Goal: Information Seeking & Learning: Learn about a topic

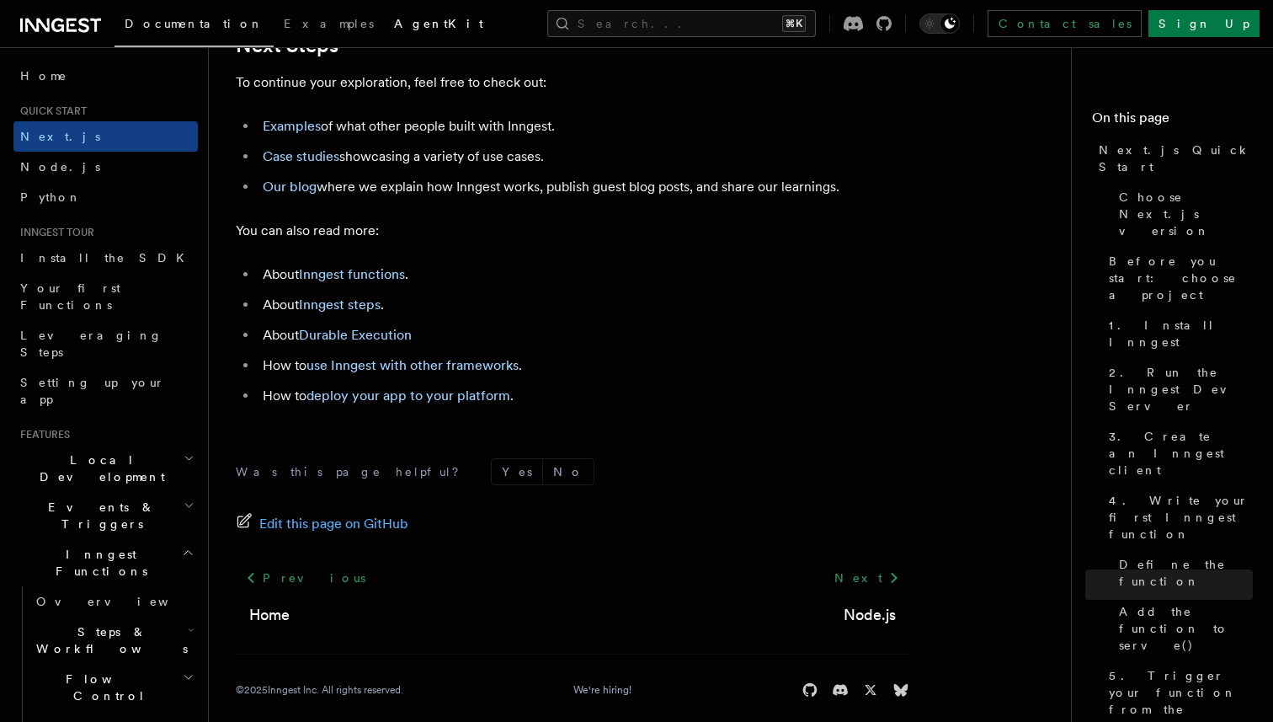
click at [394, 29] on span "AgentKit" at bounding box center [438, 23] width 89 height 13
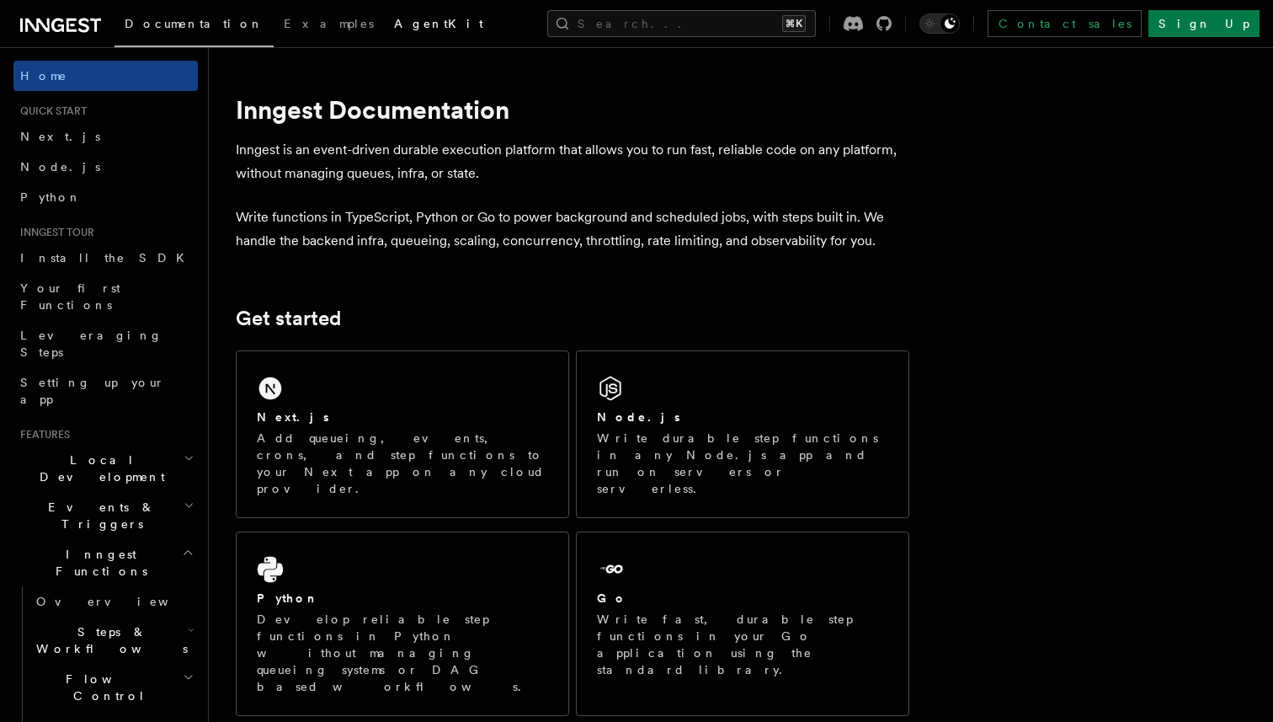
click at [394, 29] on span "AgentKit" at bounding box center [438, 23] width 89 height 13
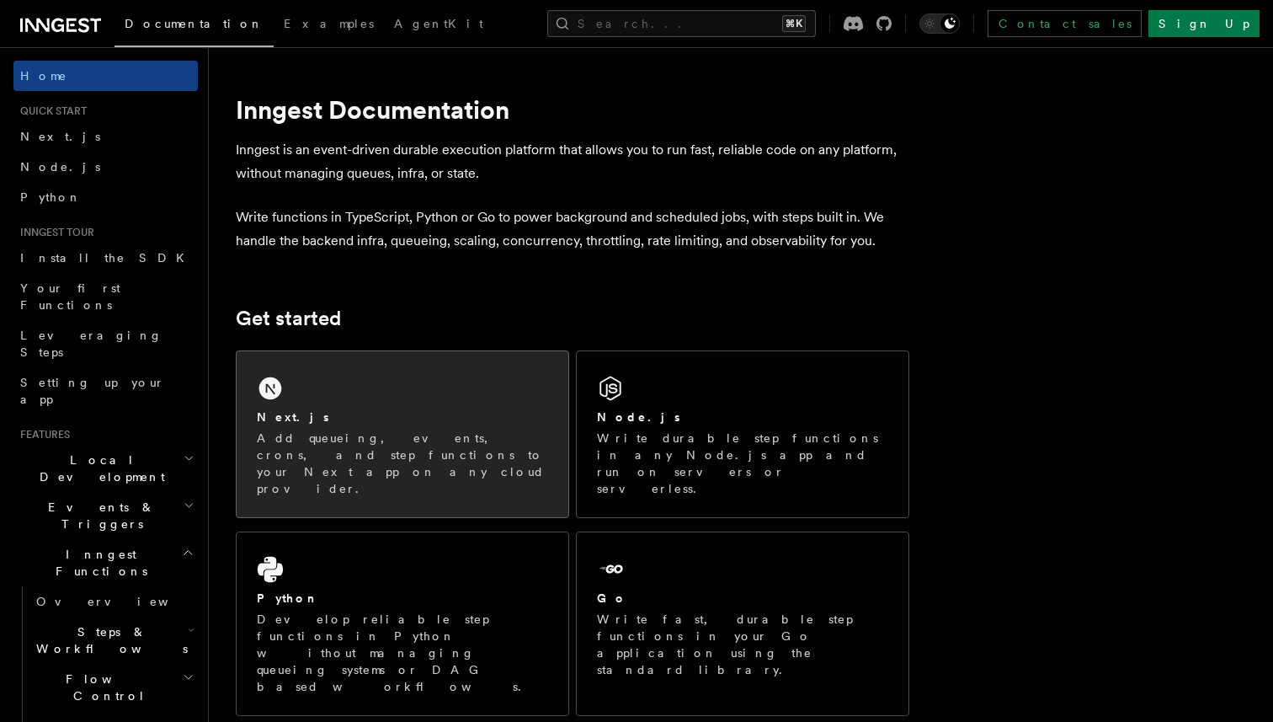
click at [352, 436] on p "Add queueing, events, crons, and step functions to your Next app on any cloud p…" at bounding box center [402, 463] width 291 height 67
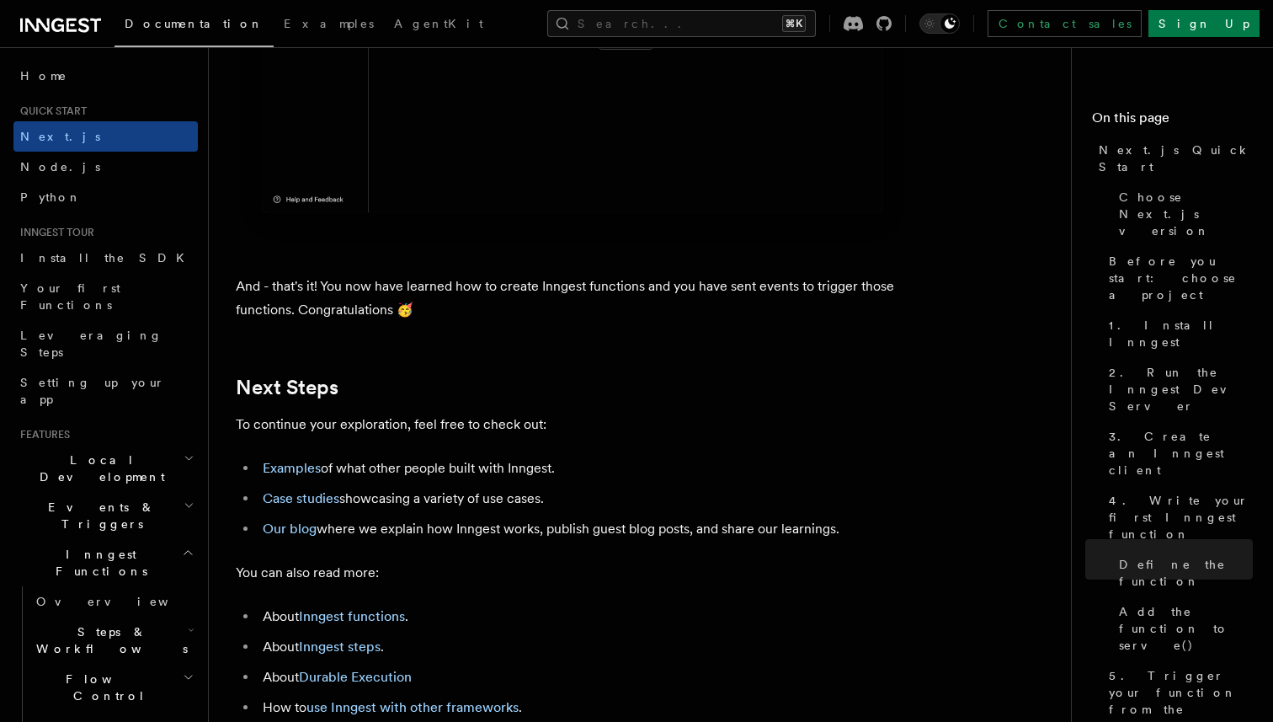
scroll to position [10412, 0]
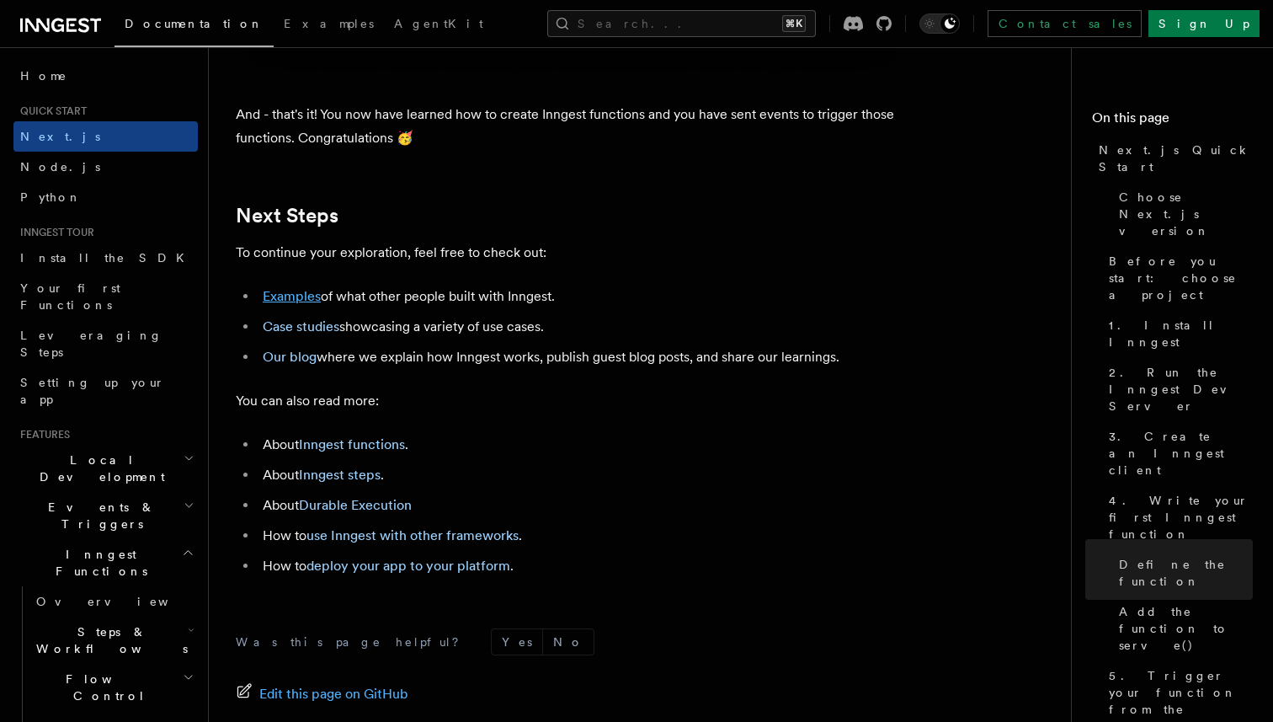
click at [297, 304] on link "Examples" at bounding box center [292, 296] width 58 height 16
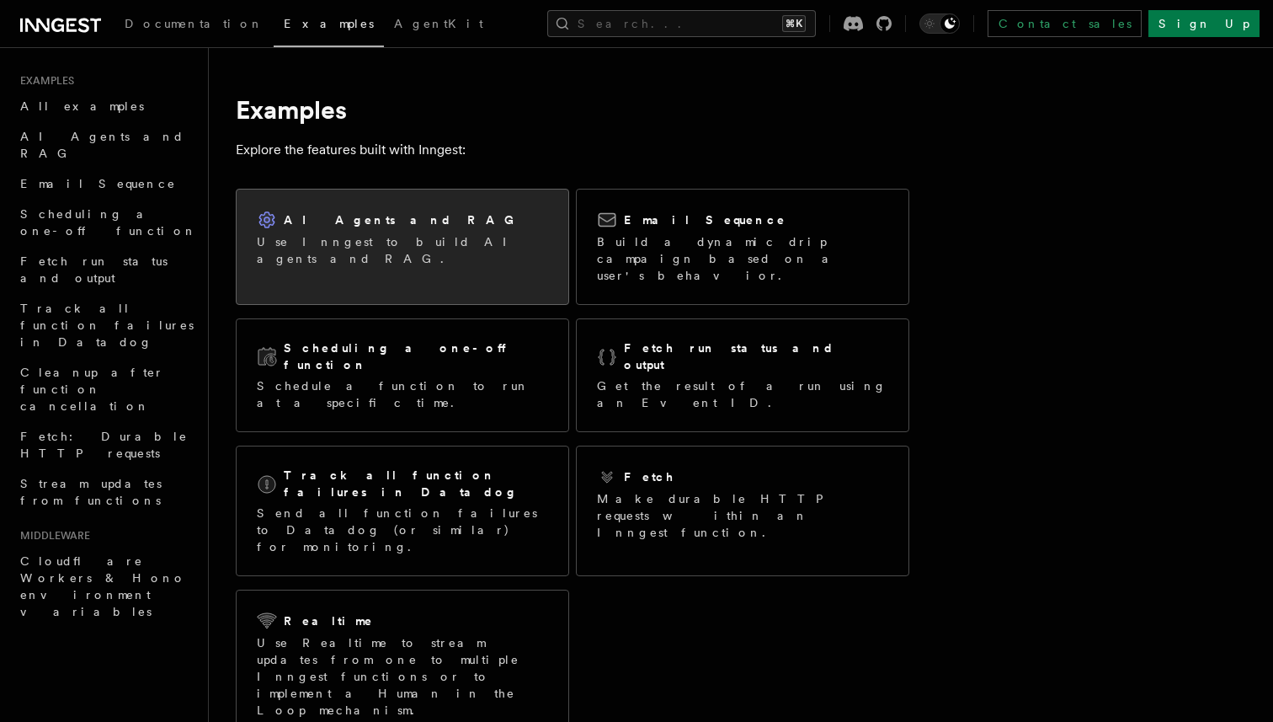
click at [499, 255] on div "AI Agents and RAG Use Inngest to build AI agents and RAG." at bounding box center [403, 238] width 332 height 98
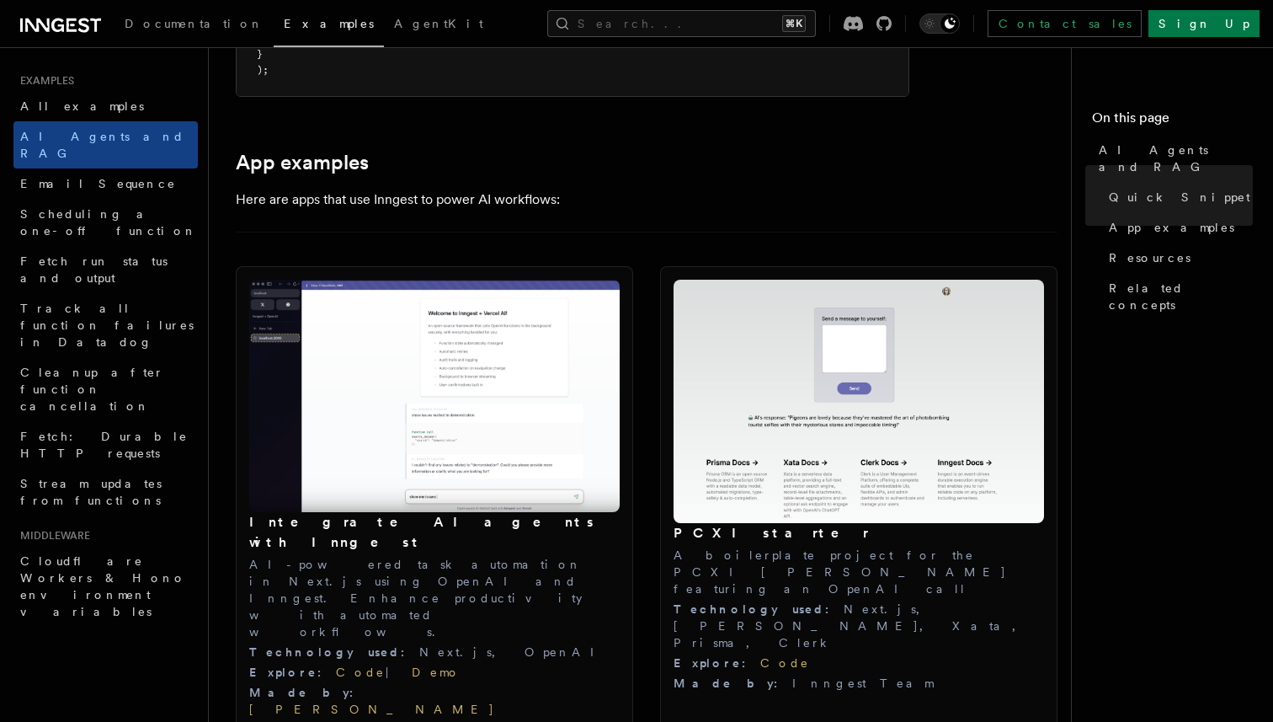
scroll to position [1745, 0]
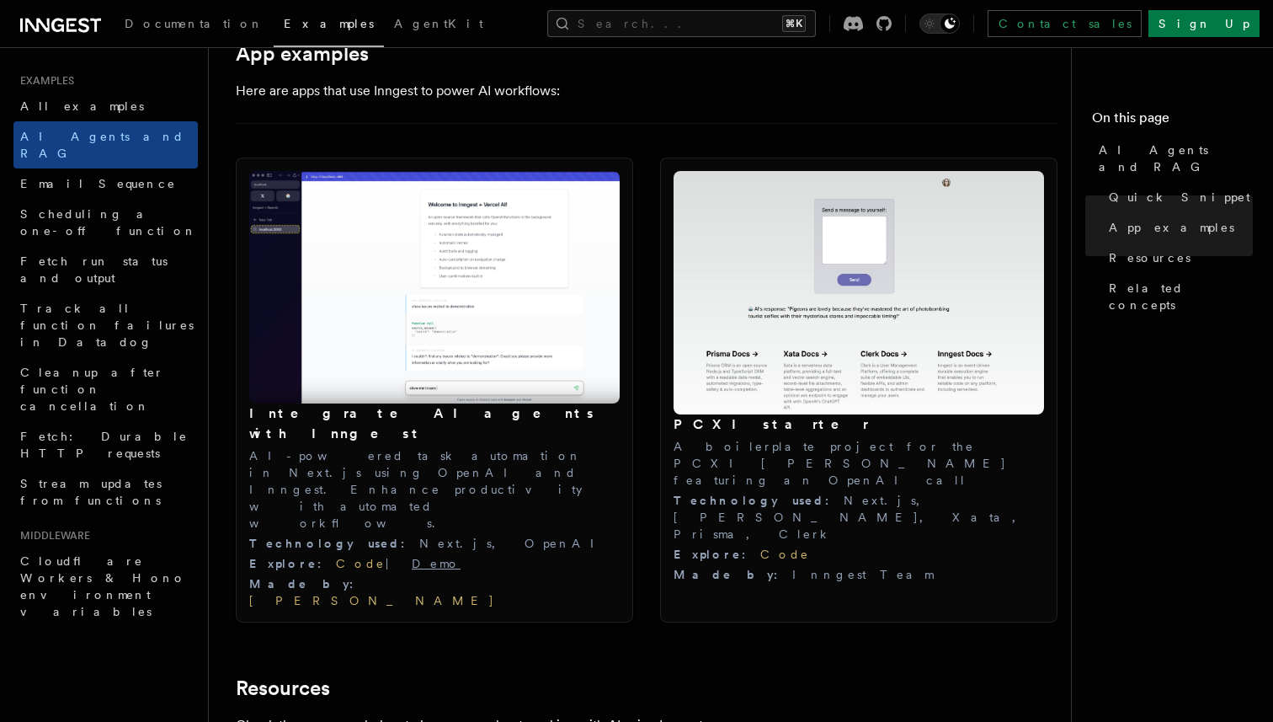
click at [412, 557] on link "Demo" at bounding box center [436, 563] width 49 height 13
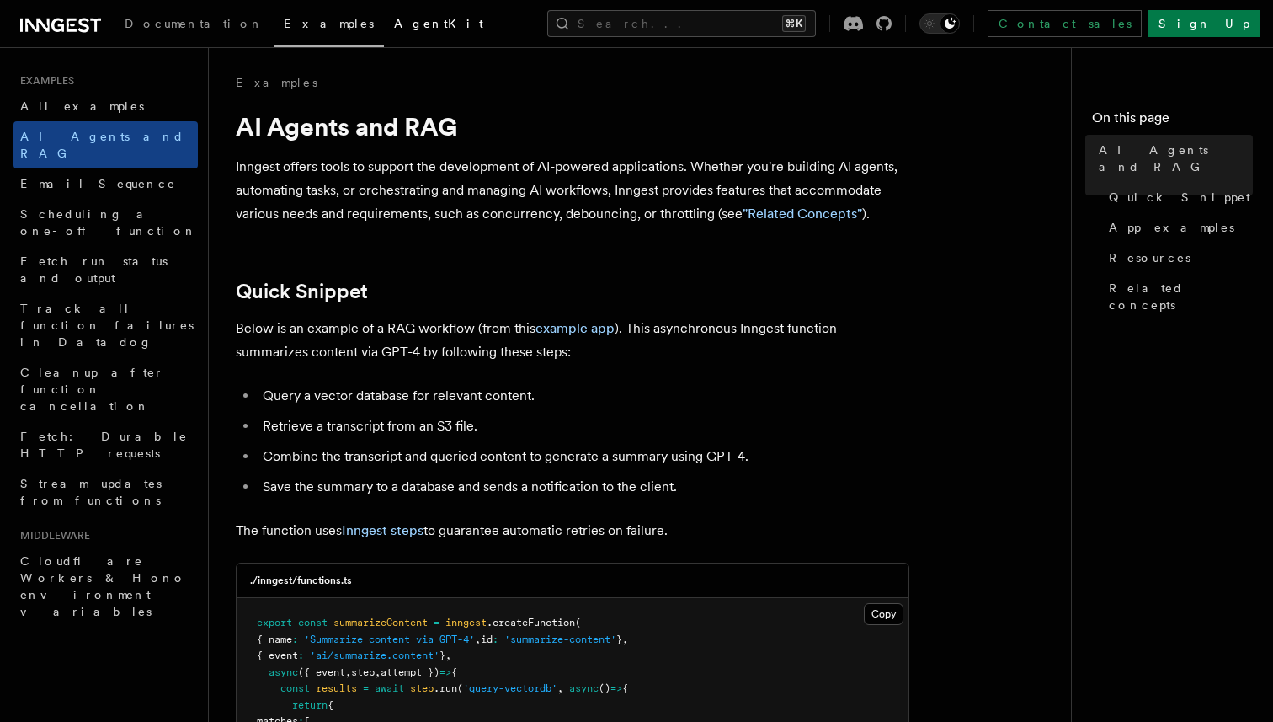
click at [384, 16] on link "AgentKit" at bounding box center [438, 25] width 109 height 40
click at [189, 22] on span "Documentation" at bounding box center [194, 23] width 139 height 13
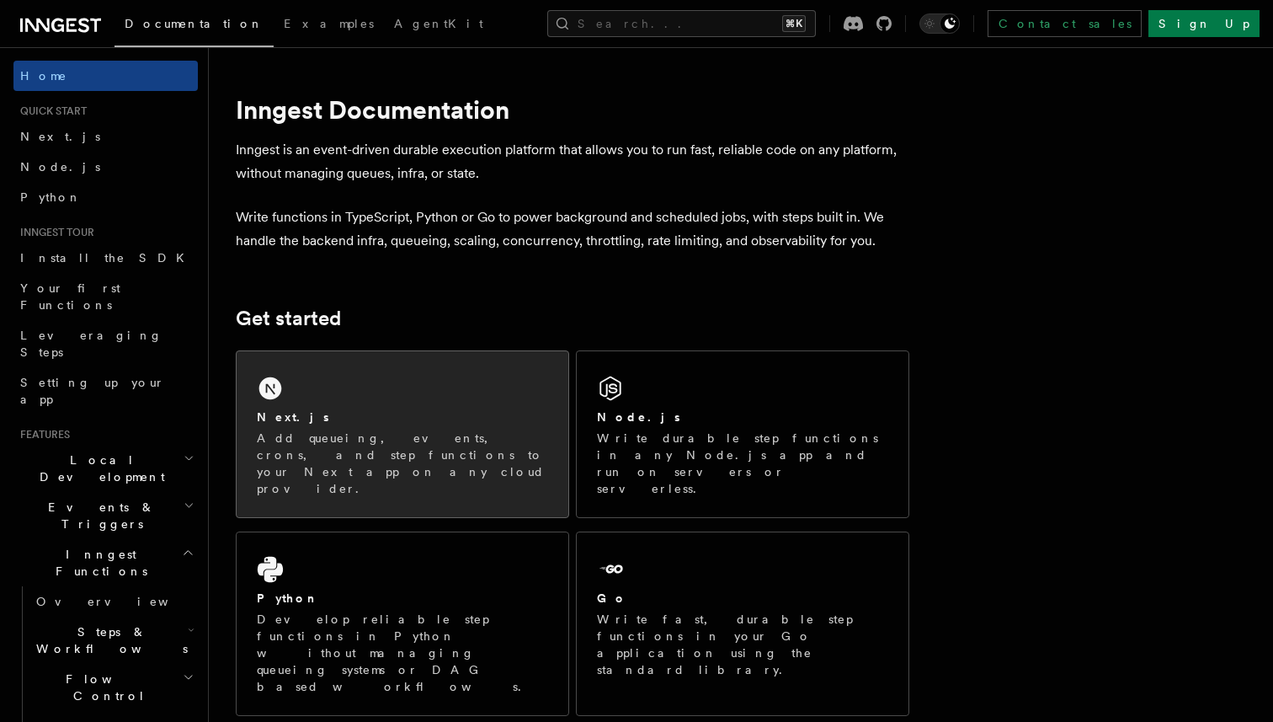
click at [436, 414] on div "Next.js" at bounding box center [402, 417] width 291 height 18
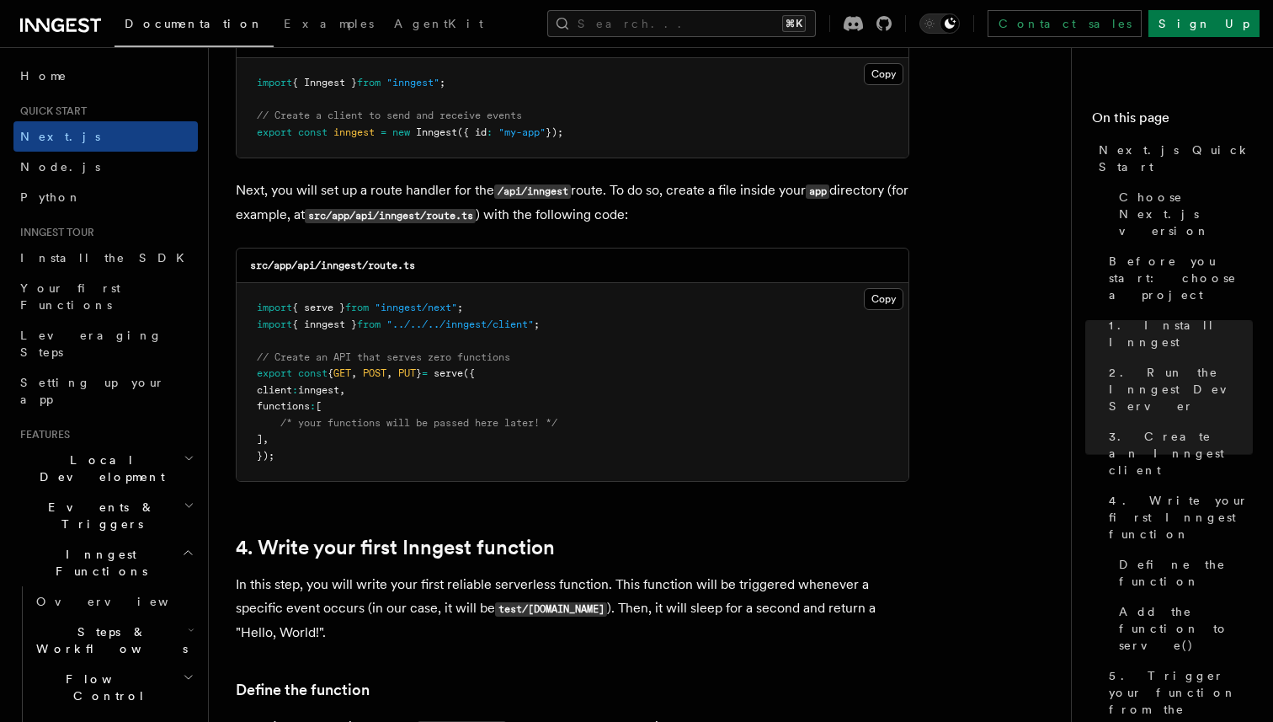
scroll to position [2051, 0]
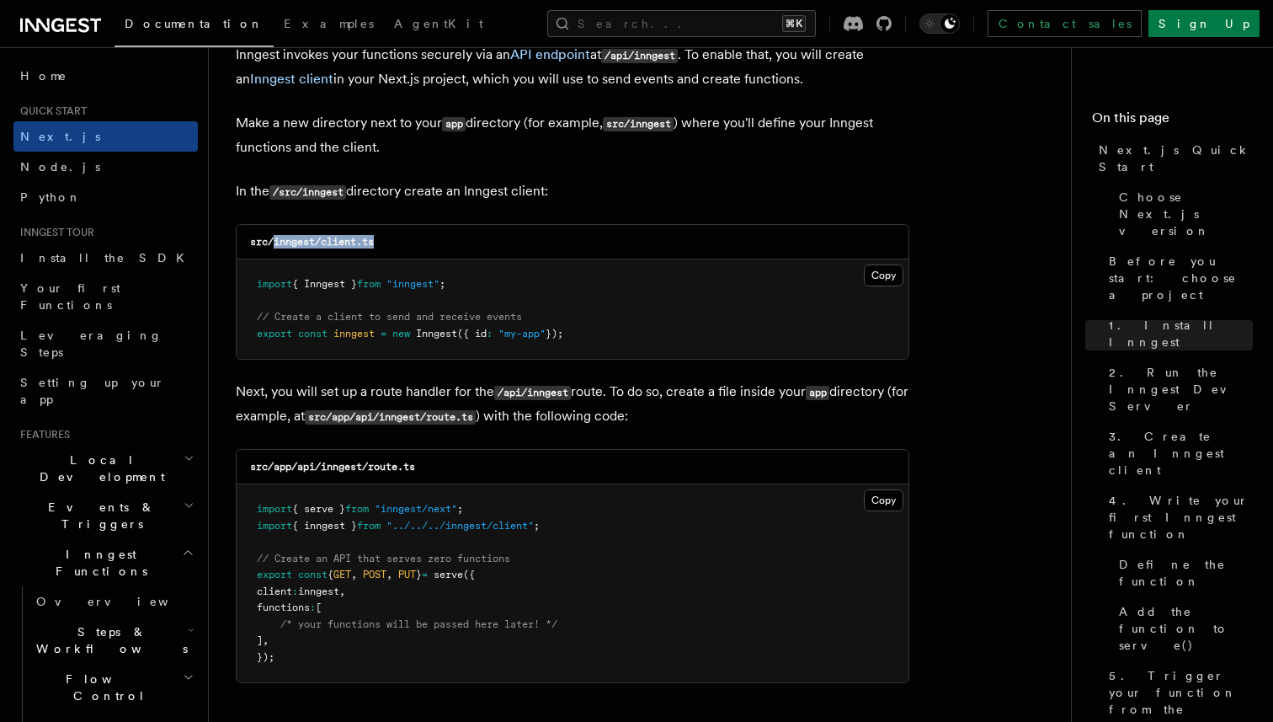
drag, startPoint x: 275, startPoint y: 247, endPoint x: 456, endPoint y: 238, distance: 181.3
click at [456, 238] on div "src/inngest/client.ts" at bounding box center [573, 242] width 672 height 35
copy code "inngest/client.ts"
click at [880, 280] on button "Copy Copied" at bounding box center [884, 275] width 40 height 22
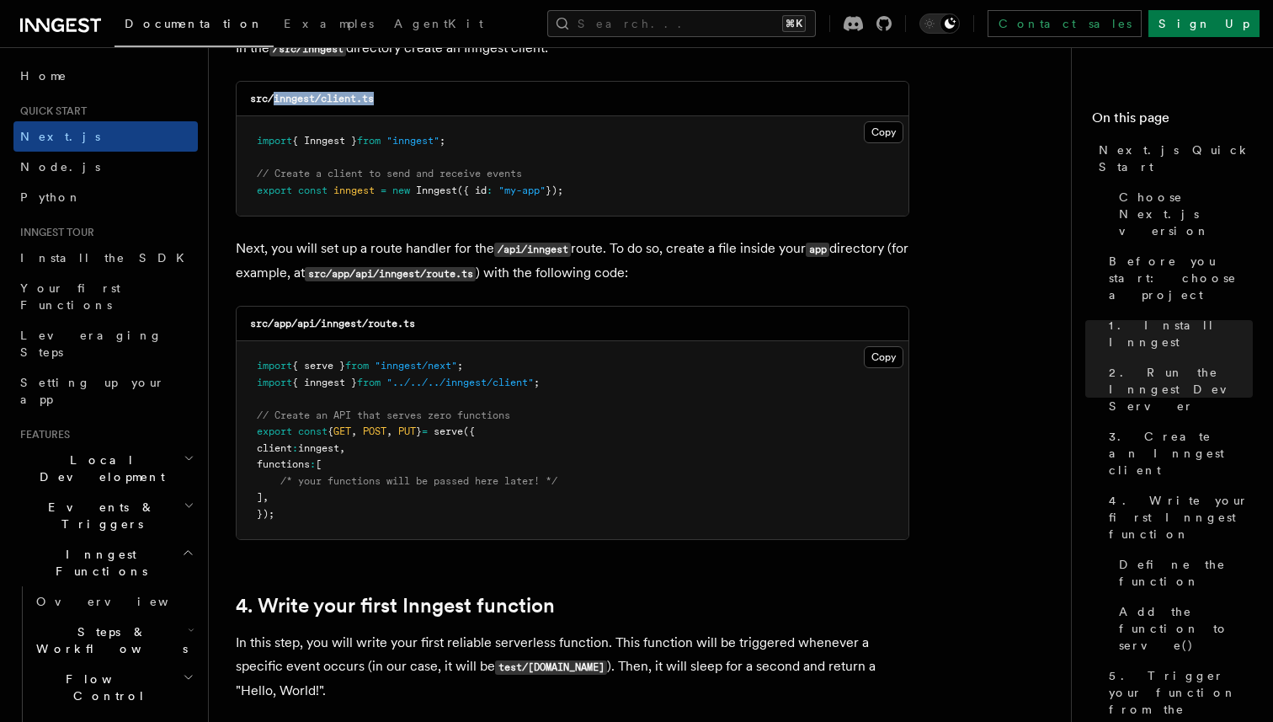
scroll to position [2208, 0]
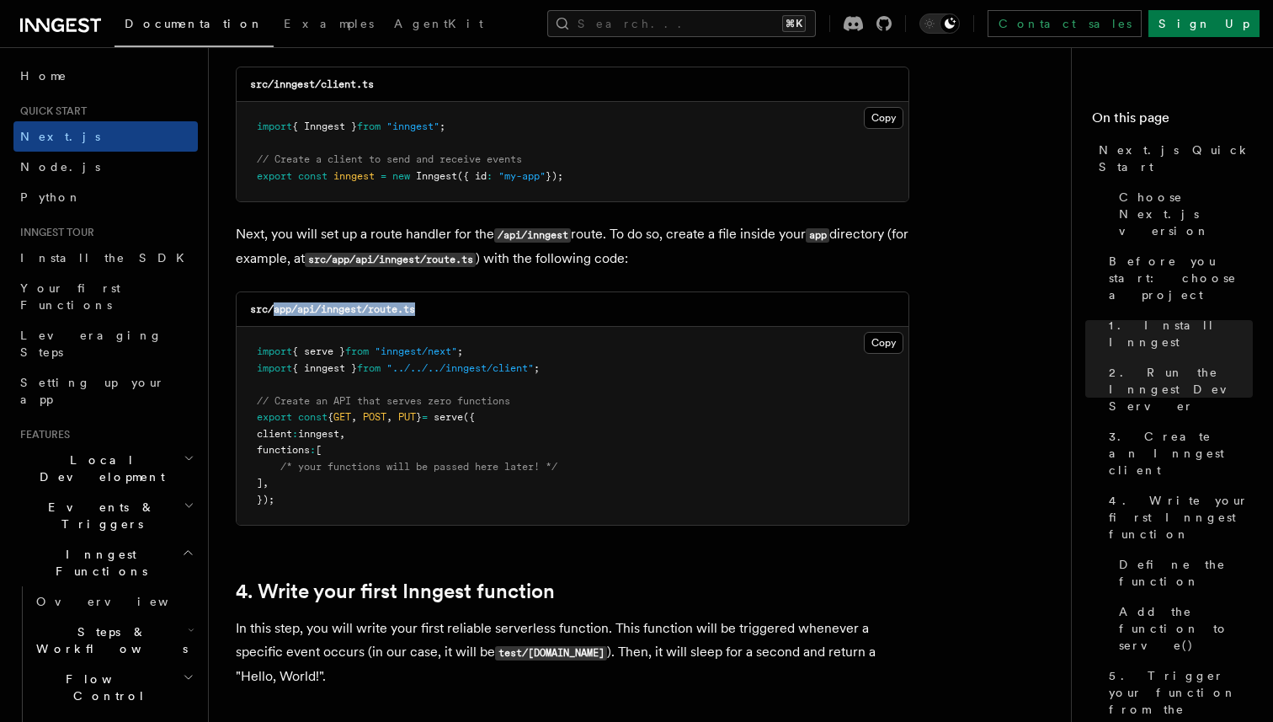
drag, startPoint x: 274, startPoint y: 311, endPoint x: 445, endPoint y: 307, distance: 171.0
click at [442, 307] on div "src/app/api/inngest/route.ts" at bounding box center [573, 309] width 672 height 35
copy code "app/api/inngest/route.ts"
click at [860, 339] on pre "import { serve } from "inngest/next" ; import { inngest } from "../../../innges…" at bounding box center [573, 426] width 672 height 198
click at [882, 342] on button "Copy Copied" at bounding box center [884, 343] width 40 height 22
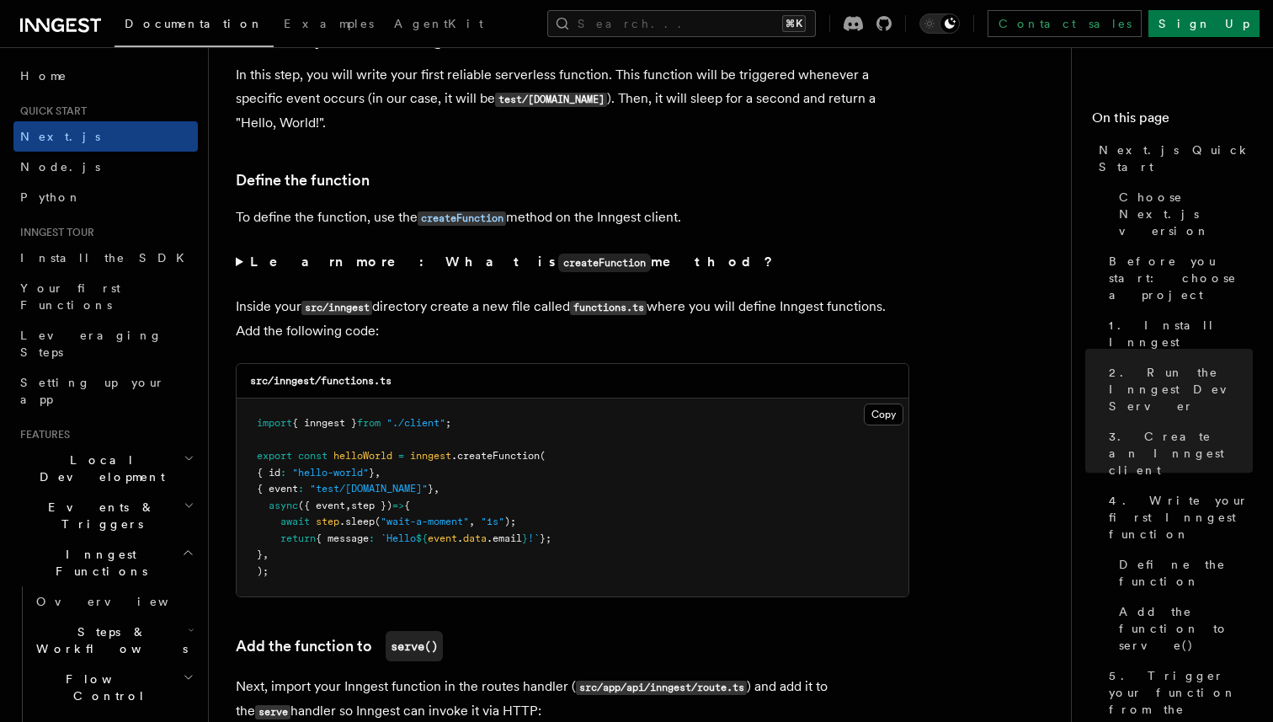
scroll to position [2772, 0]
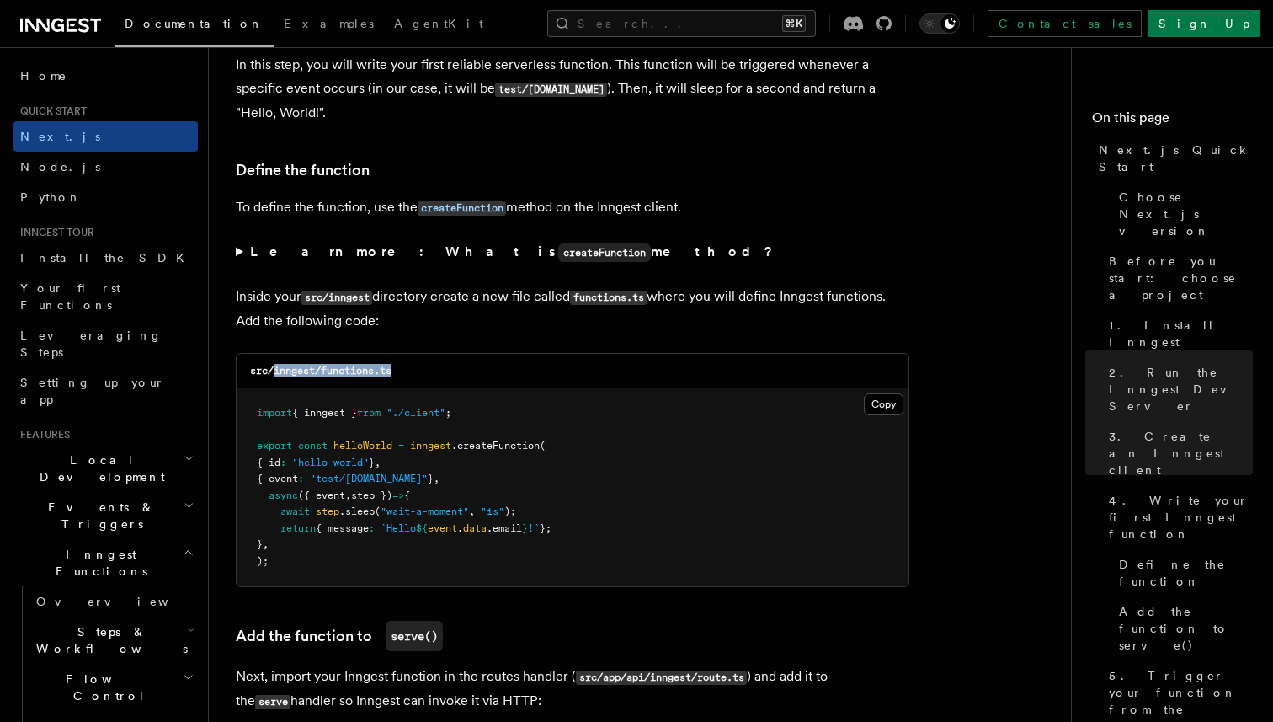
drag, startPoint x: 272, startPoint y: 378, endPoint x: 478, endPoint y: 376, distance: 205.5
click at [478, 376] on div "src/inngest/functions.ts" at bounding box center [573, 371] width 672 height 35
copy code "inngest/functions.ts"
click at [889, 404] on button "Copy Copied" at bounding box center [884, 404] width 40 height 22
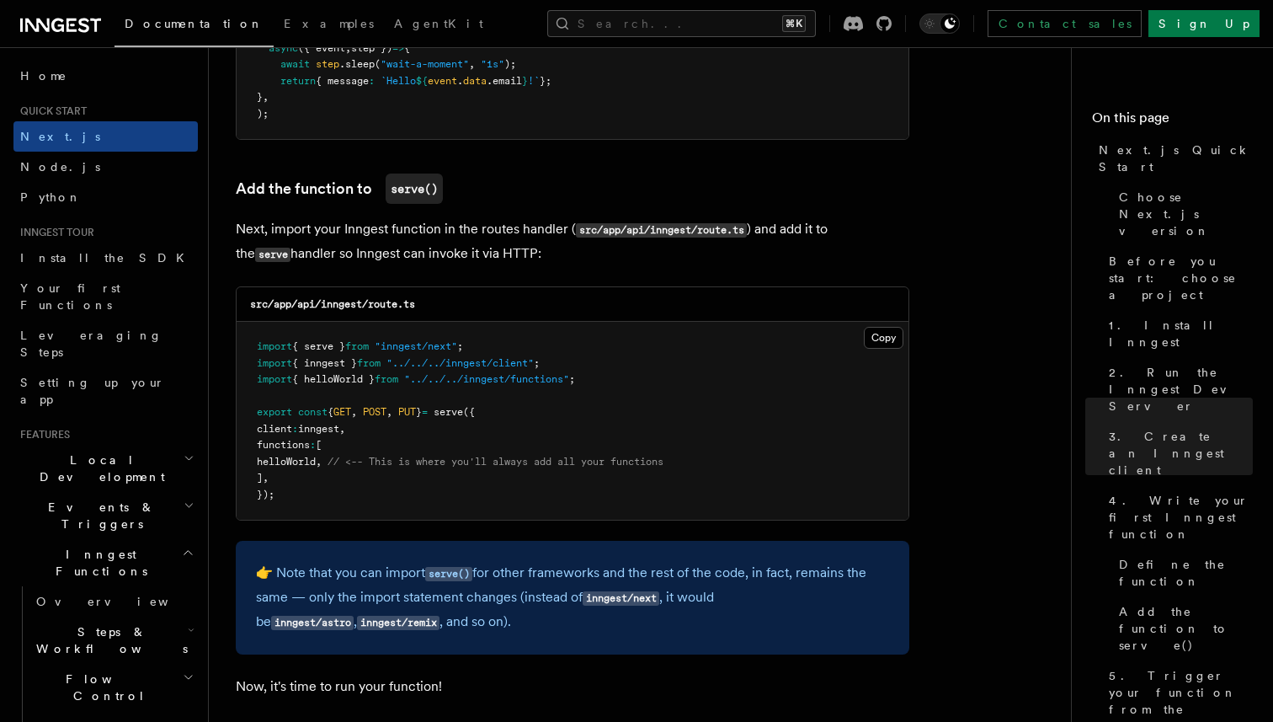
scroll to position [3218, 0]
drag, startPoint x: 278, startPoint y: 311, endPoint x: 451, endPoint y: 316, distance: 172.7
click at [451, 316] on div "src/app/api/inngest/route.ts" at bounding box center [573, 305] width 672 height 35
drag, startPoint x: 274, startPoint y: 313, endPoint x: 464, endPoint y: 305, distance: 190.5
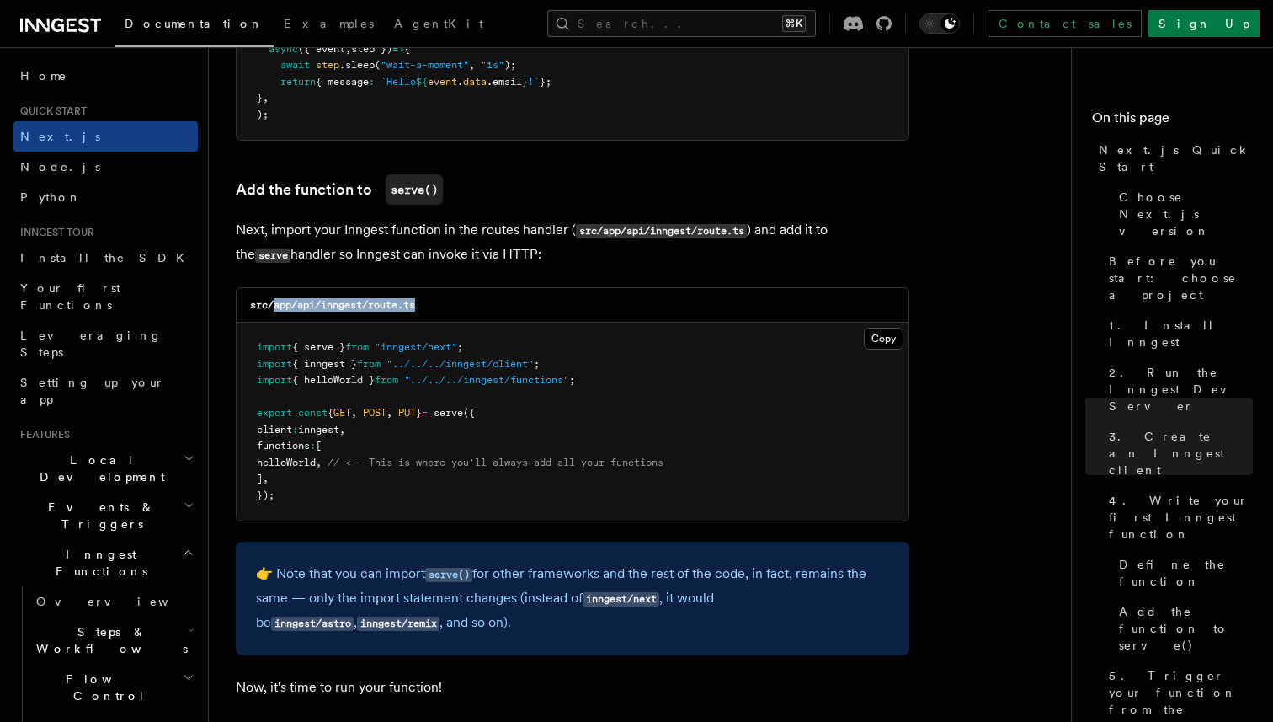
click at [464, 305] on div "src/app/api/inngest/route.ts" at bounding box center [573, 305] width 672 height 35
copy code "app/api/inngest/route.ts"
click at [873, 348] on button "Copy Copied" at bounding box center [884, 339] width 40 height 22
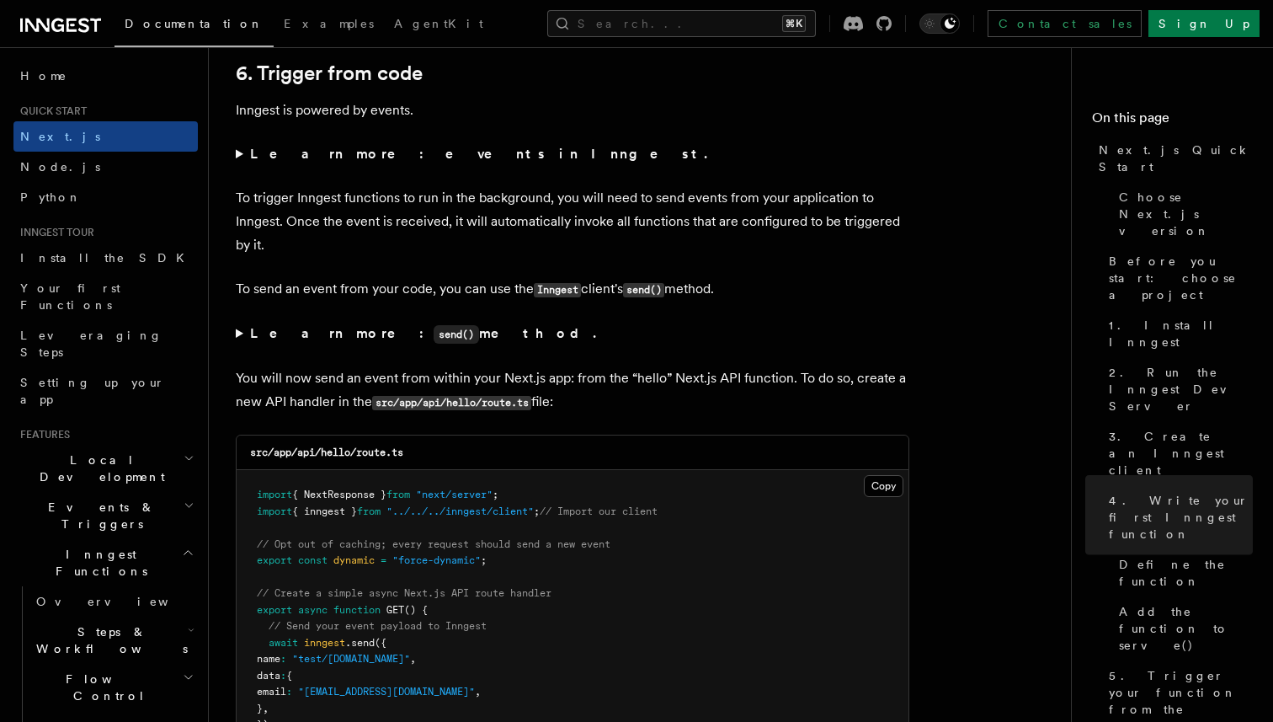
scroll to position [8628, 0]
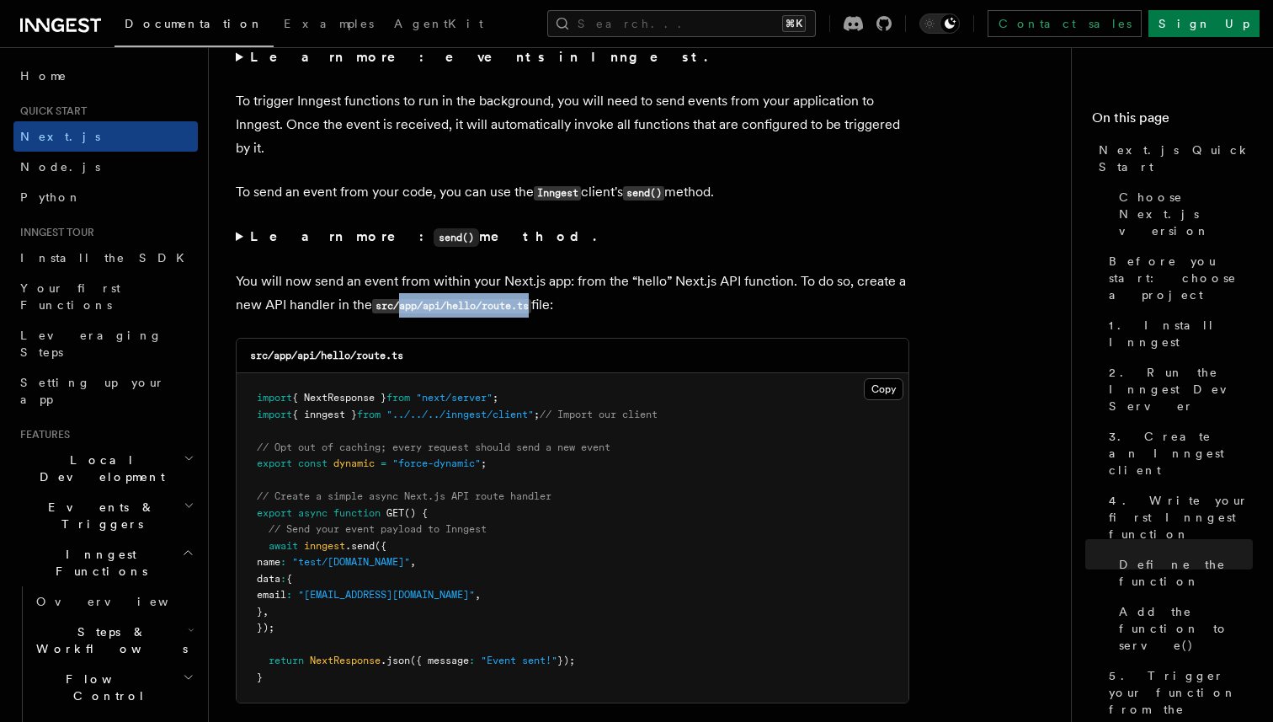
drag, startPoint x: 401, startPoint y: 316, endPoint x: 532, endPoint y: 316, distance: 131.4
click at [531, 313] on code "src/app/api/hello/route.ts" at bounding box center [451, 306] width 159 height 14
copy code "app/api/hello/route.ts"
click at [899, 393] on button "Copy Copied" at bounding box center [884, 389] width 40 height 22
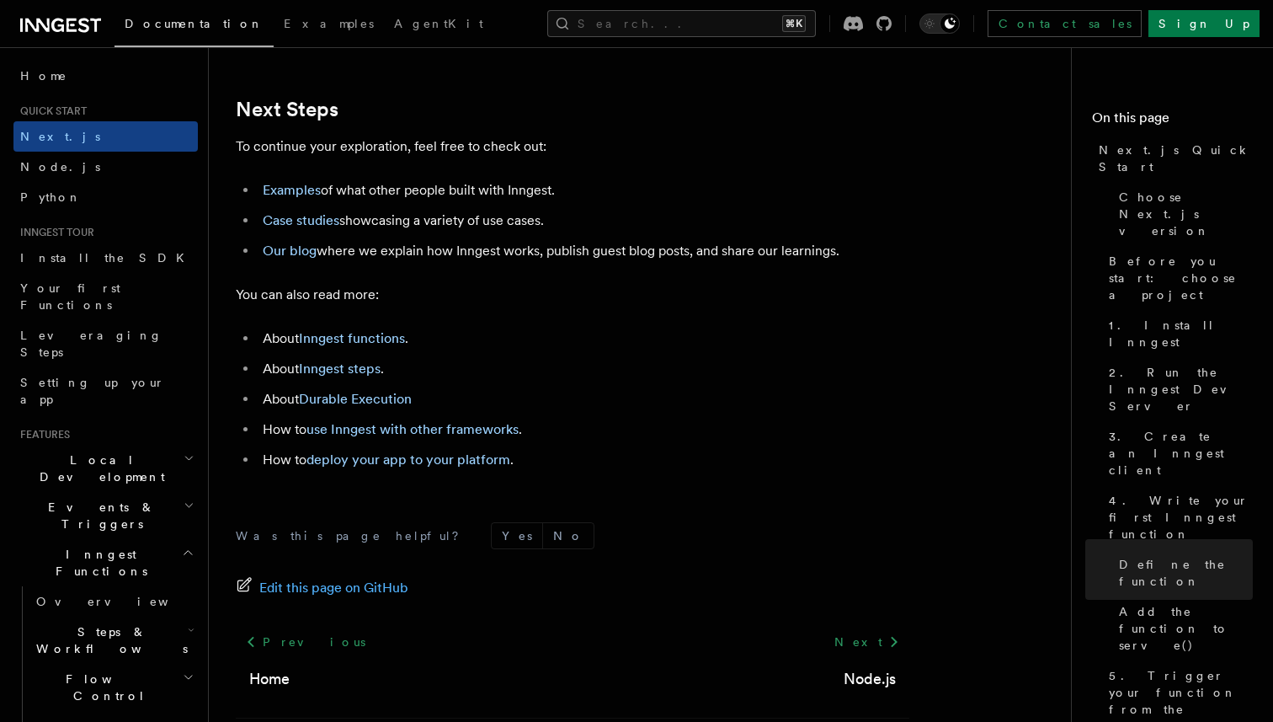
scroll to position [10452, 0]
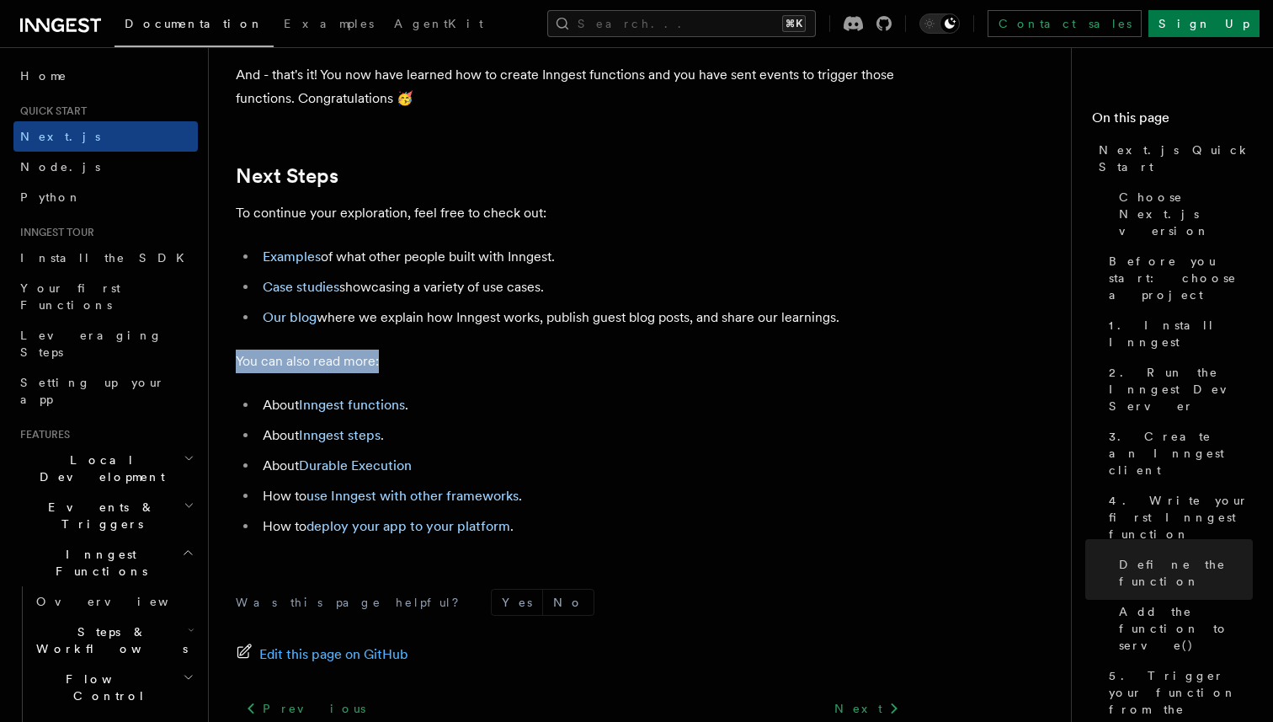
drag, startPoint x: 236, startPoint y: 401, endPoint x: 391, endPoint y: 386, distance: 155.7
click at [389, 373] on p "You can also read more:" at bounding box center [573, 362] width 674 height 24
click at [391, 373] on p "You can also read more:" at bounding box center [573, 362] width 674 height 24
click at [368, 413] on link "Inngest functions" at bounding box center [352, 405] width 106 height 16
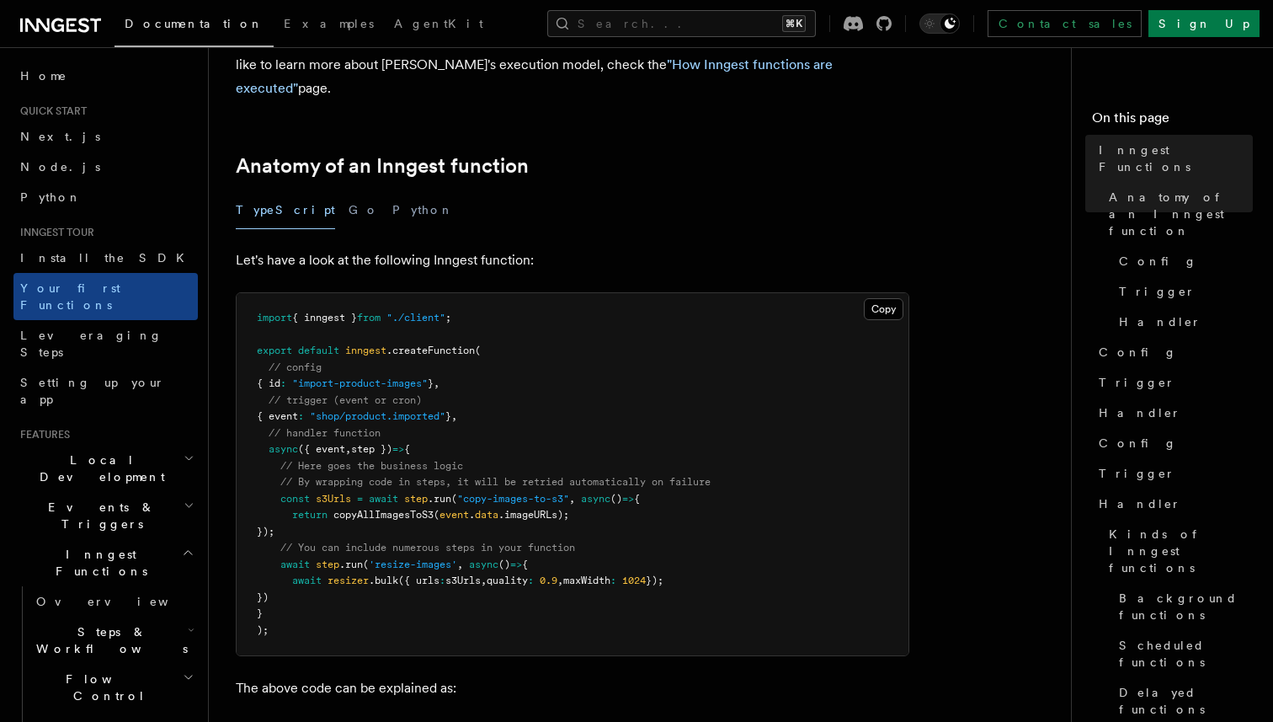
scroll to position [221, 0]
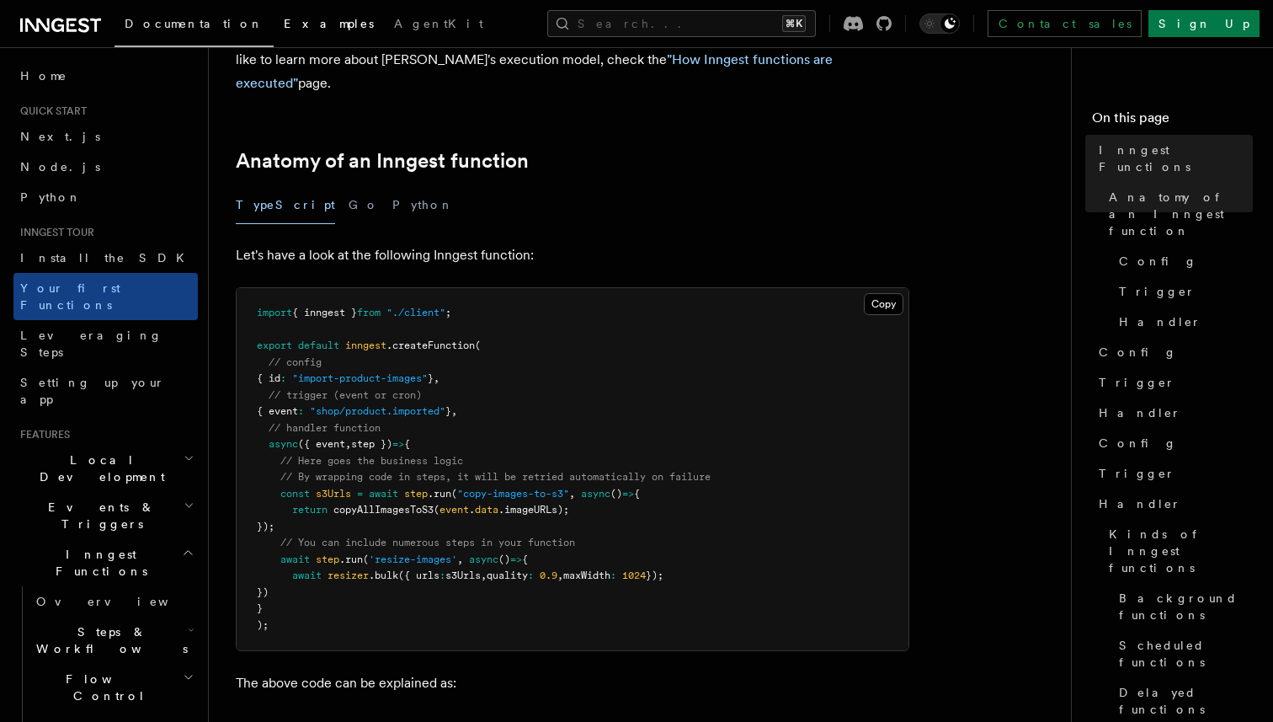
click at [284, 25] on span "Examples" at bounding box center [329, 23] width 90 height 13
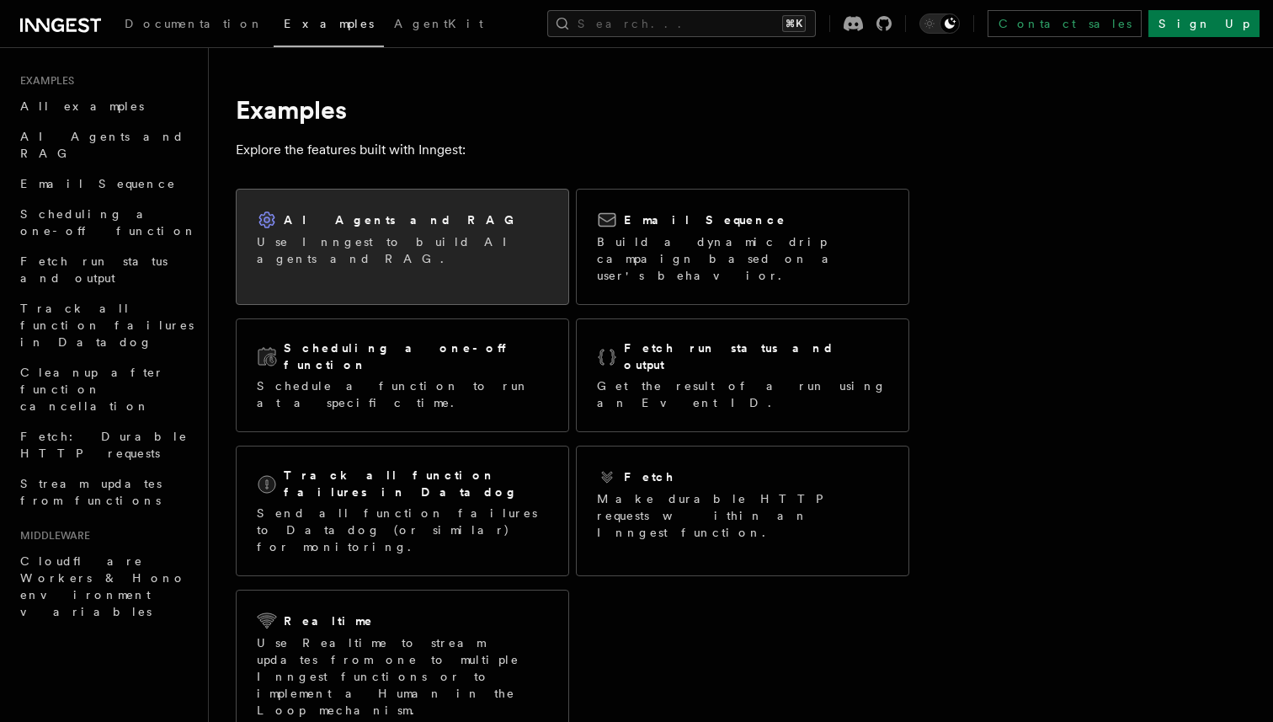
click at [357, 240] on p "Use Inngest to build AI agents and RAG." at bounding box center [402, 250] width 291 height 34
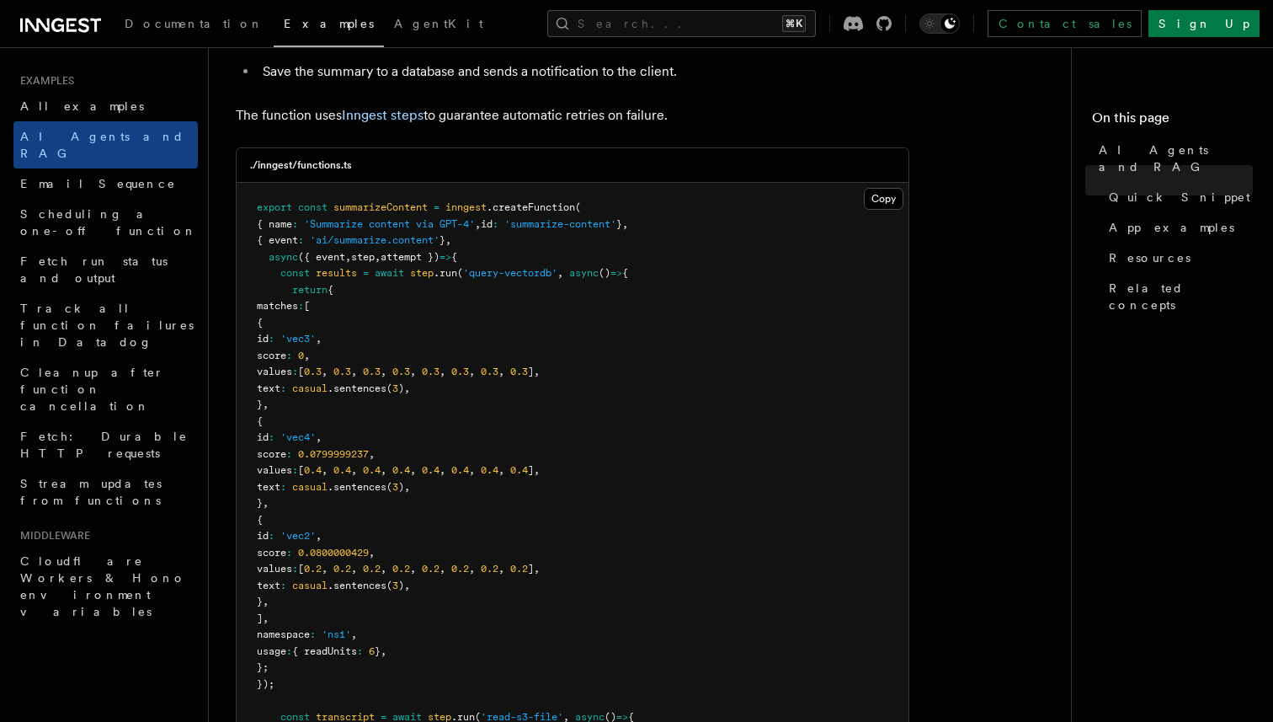
scroll to position [424, 0]
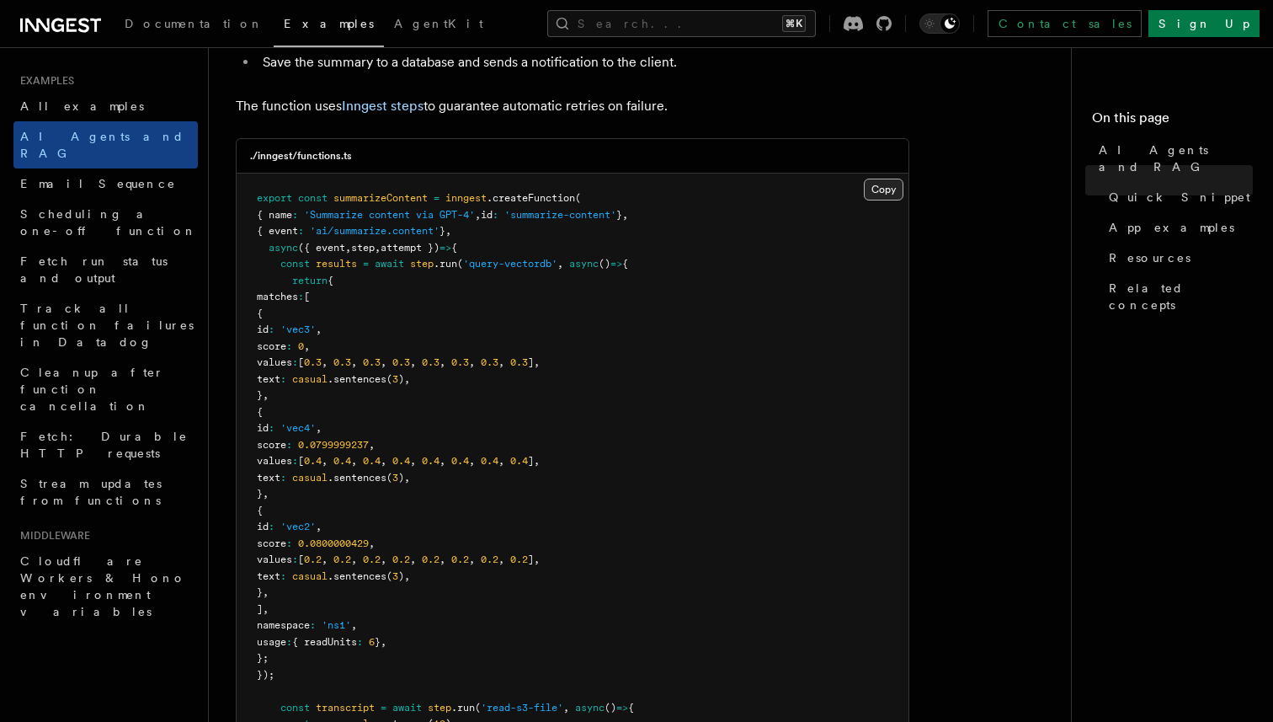
click at [878, 195] on button "Copy Copied" at bounding box center [884, 190] width 40 height 22
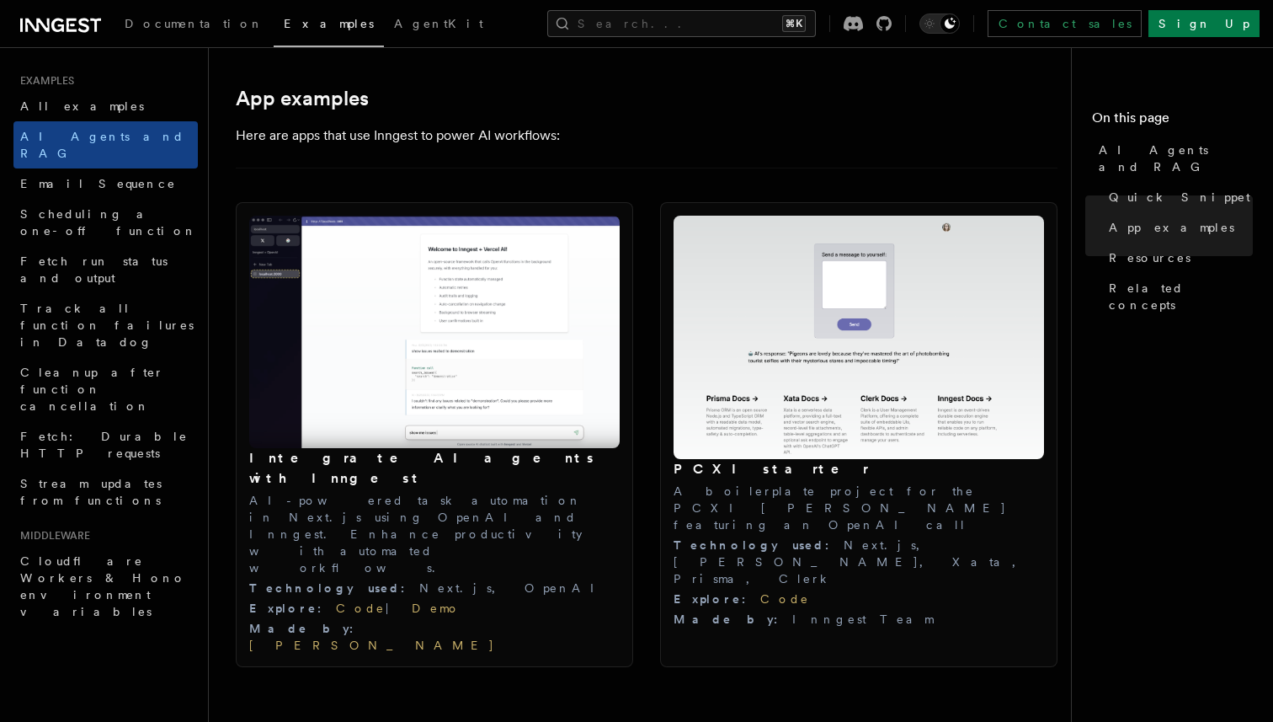
scroll to position [1686, 0]
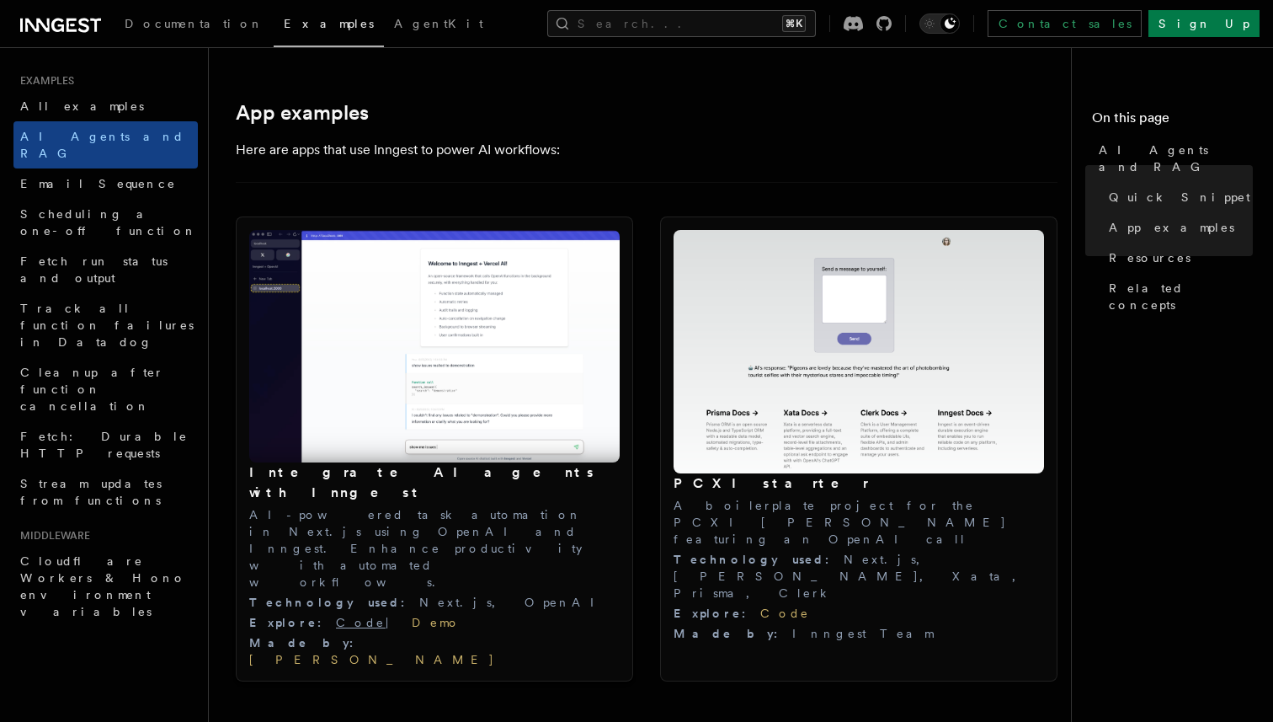
click at [336, 616] on link "Code" at bounding box center [361, 622] width 50 height 13
